Goal: Transaction & Acquisition: Purchase product/service

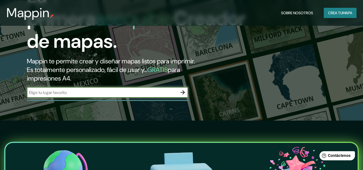
scroll to position [54, 0]
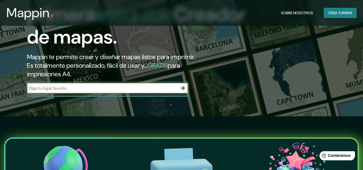
click at [101, 89] on input "text" at bounding box center [102, 88] width 150 height 6
type input "EL BAGRE ANTIOQUIA"
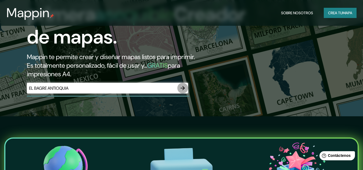
click at [182, 86] on icon "button" at bounding box center [182, 88] width 6 height 6
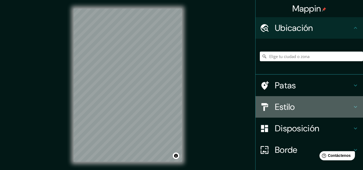
click at [354, 107] on icon at bounding box center [355, 107] width 3 height 2
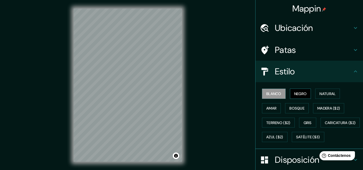
click at [300, 93] on font "Negro" at bounding box center [300, 93] width 13 height 5
click at [289, 109] on font "Bosque" at bounding box center [296, 108] width 15 height 5
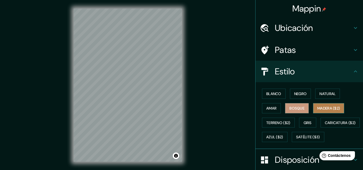
click at [329, 109] on font "Madera ($2)" at bounding box center [328, 108] width 23 height 5
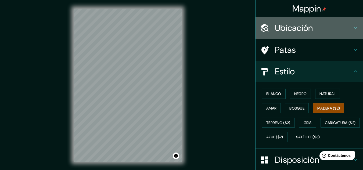
click at [352, 26] on icon at bounding box center [355, 28] width 6 height 6
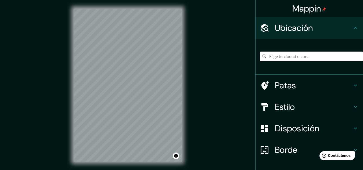
click at [294, 57] on input "Elige tu ciudad o zona" at bounding box center [311, 57] width 103 height 10
click at [112, 79] on div at bounding box center [113, 77] width 4 height 4
click at [134, 169] on div "© Mapbox © OpenStreetMap Improve this map" at bounding box center [127, 85] width 125 height 170
click at [127, 96] on div at bounding box center [129, 96] width 4 height 4
click at [126, 99] on div at bounding box center [126, 99] width 4 height 4
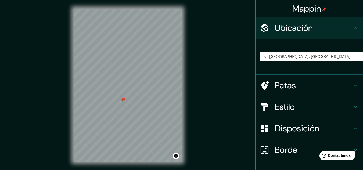
click at [124, 100] on div at bounding box center [124, 99] width 4 height 4
click at [122, 99] on div at bounding box center [122, 99] width 4 height 4
click at [122, 100] on div at bounding box center [122, 99] width 4 height 4
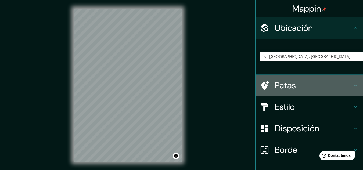
click at [352, 82] on icon at bounding box center [355, 85] width 6 height 6
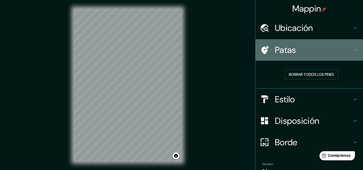
click at [316, 54] on h4 "Patas" at bounding box center [313, 50] width 77 height 11
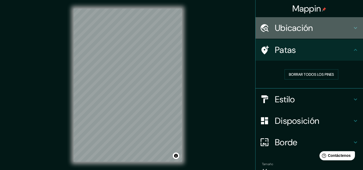
click at [297, 27] on font "Ubicación" at bounding box center [294, 27] width 38 height 11
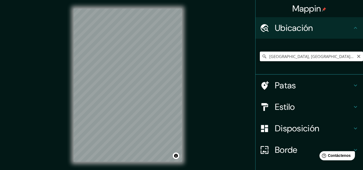
click at [325, 55] on input "[GEOGRAPHIC_DATA], [GEOGRAPHIC_DATA], [GEOGRAPHIC_DATA]" at bounding box center [311, 57] width 103 height 10
click at [330, 56] on input "[GEOGRAPHIC_DATA], [GEOGRAPHIC_DATA], [GEOGRAPHIC_DATA]" at bounding box center [311, 57] width 103 height 10
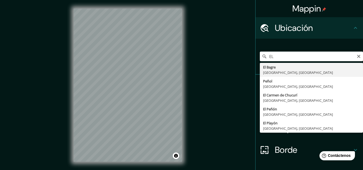
type input "[GEOGRAPHIC_DATA], [GEOGRAPHIC_DATA], [GEOGRAPHIC_DATA]"
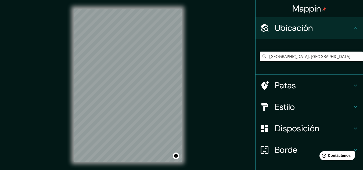
click at [281, 107] on font "Estilo" at bounding box center [285, 106] width 20 height 11
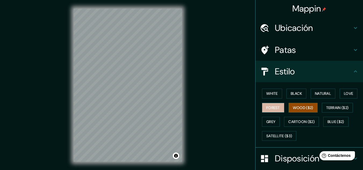
click at [269, 107] on button "Forest" at bounding box center [273, 108] width 22 height 10
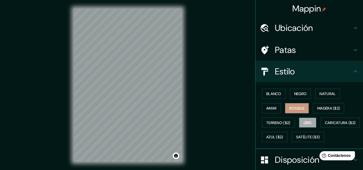
click at [303, 121] on font "Gris" at bounding box center [307, 122] width 8 height 5
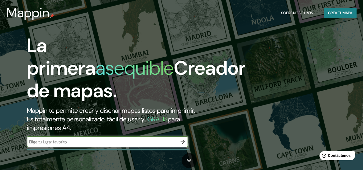
click at [184, 142] on icon "button" at bounding box center [182, 142] width 4 height 4
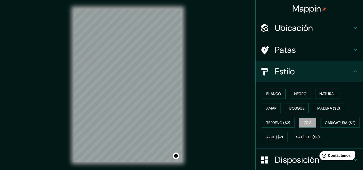
click at [311, 26] on h4 "Ubicación" at bounding box center [313, 28] width 77 height 11
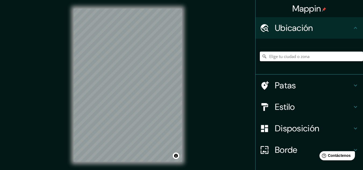
click at [291, 55] on input "Elige tu ciudad o zona" at bounding box center [311, 57] width 103 height 10
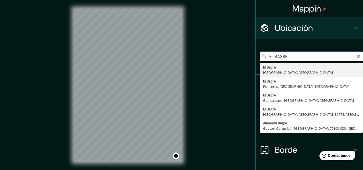
type input "[GEOGRAPHIC_DATA], [GEOGRAPHIC_DATA], [GEOGRAPHIC_DATA]"
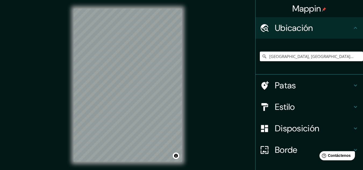
click at [302, 108] on h4 "Estilo" at bounding box center [313, 106] width 77 height 11
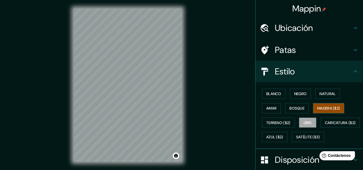
click at [321, 107] on font "Madera ($2)" at bounding box center [328, 108] width 23 height 5
click at [274, 117] on div "Blanco Negro Natural Amar Bosque Madera ($2) Terreno ($2) Gris Caricatura ($2) …" at bounding box center [311, 115] width 103 height 58
click at [274, 122] on font "Terreno ($2)" at bounding box center [278, 122] width 24 height 5
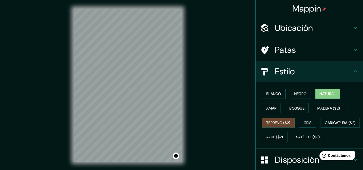
click at [329, 93] on font "Natural" at bounding box center [327, 93] width 16 height 5
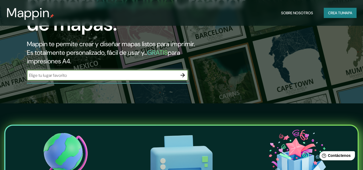
scroll to position [27, 0]
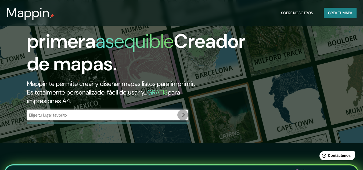
click at [183, 114] on icon "button" at bounding box center [182, 115] width 6 height 6
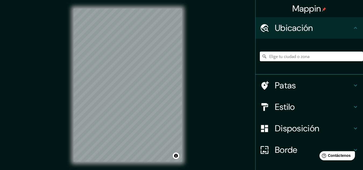
click at [352, 27] on icon at bounding box center [355, 28] width 6 height 6
click at [319, 58] on input "Elige tu ciudad o zona" at bounding box center [311, 57] width 103 height 10
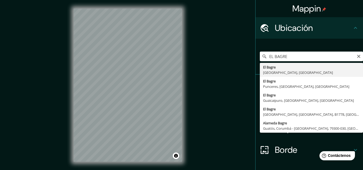
type input "[GEOGRAPHIC_DATA], [GEOGRAPHIC_DATA], [GEOGRAPHIC_DATA]"
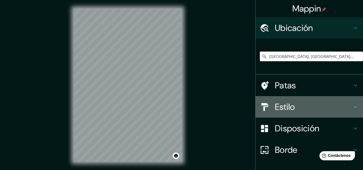
click at [317, 105] on h4 "Estilo" at bounding box center [313, 106] width 77 height 11
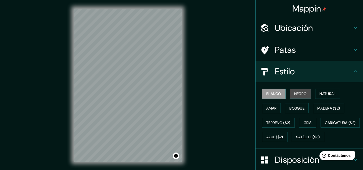
click at [294, 93] on font "Negro" at bounding box center [300, 93] width 13 height 5
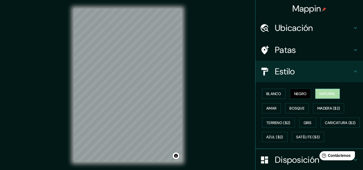
click at [325, 94] on font "Natural" at bounding box center [327, 93] width 16 height 5
click at [274, 109] on button "Amar" at bounding box center [271, 108] width 19 height 10
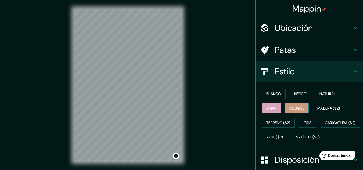
click at [298, 107] on font "Bosque" at bounding box center [296, 108] width 15 height 5
click at [327, 105] on font "Madera ($2)" at bounding box center [328, 108] width 23 height 7
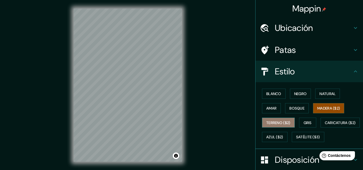
click at [283, 120] on font "Terreno ($2)" at bounding box center [278, 122] width 24 height 5
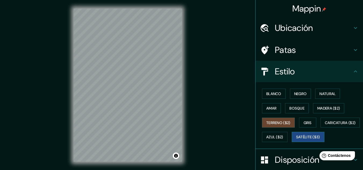
click at [296, 140] on font "Satélite ($3)" at bounding box center [308, 137] width 24 height 5
click at [139, 5] on div "© Mapbox © OpenStreetMap Improve this map © Maxar" at bounding box center [127, 85] width 125 height 170
click at [187, 104] on div "© Mapbox © OpenStreetMap Improve this map © Maxar" at bounding box center [127, 85] width 125 height 170
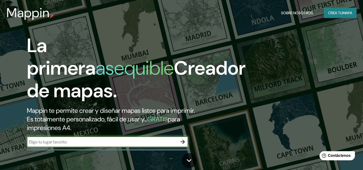
click at [183, 144] on icon "button" at bounding box center [182, 142] width 6 height 6
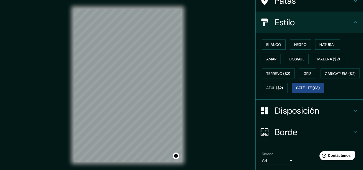
scroll to position [1, 0]
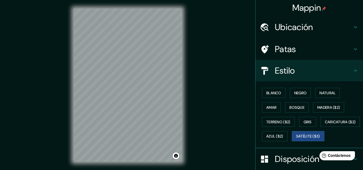
click at [314, 26] on h4 "Ubicación" at bounding box center [313, 27] width 77 height 11
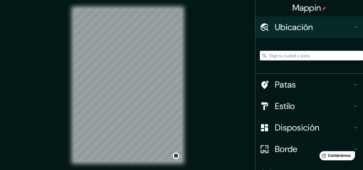
click at [297, 56] on input "Elige tu ciudad o zona" at bounding box center [311, 56] width 103 height 10
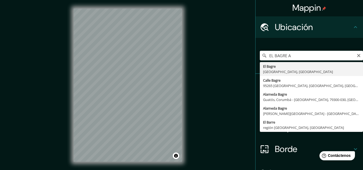
type input "[GEOGRAPHIC_DATA], [GEOGRAPHIC_DATA], [GEOGRAPHIC_DATA]"
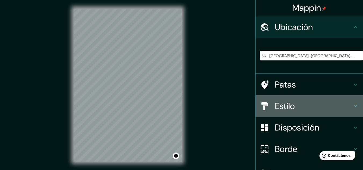
click at [278, 104] on font "Estilo" at bounding box center [285, 105] width 20 height 11
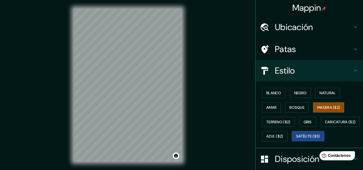
click at [324, 107] on font "Madera ($2)" at bounding box center [328, 107] width 23 height 5
click at [303, 121] on font "Gris" at bounding box center [307, 121] width 8 height 5
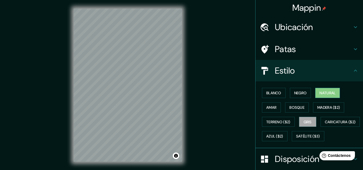
click at [321, 91] on font "Natural" at bounding box center [327, 92] width 16 height 5
click at [315, 91] on button "Natural" at bounding box center [327, 93] width 25 height 10
click at [268, 91] on font "Blanco" at bounding box center [273, 92] width 15 height 5
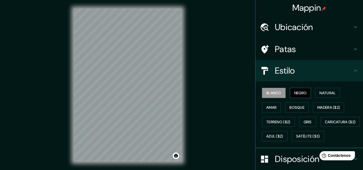
click at [297, 94] on font "Negro" at bounding box center [300, 92] width 13 height 5
